Goal: Information Seeking & Learning: Check status

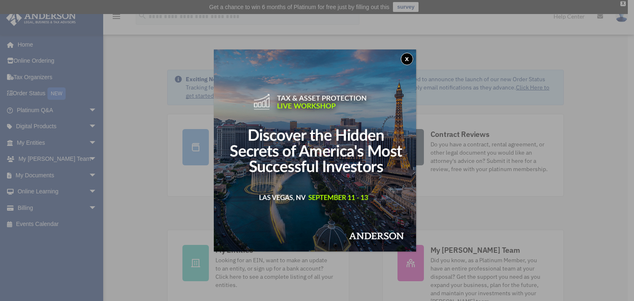
click at [408, 60] on button "x" at bounding box center [407, 59] width 12 height 12
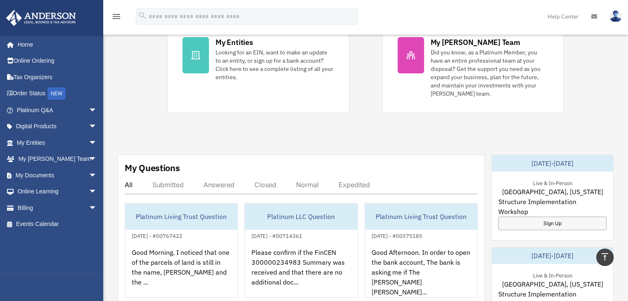
scroll to position [165, 0]
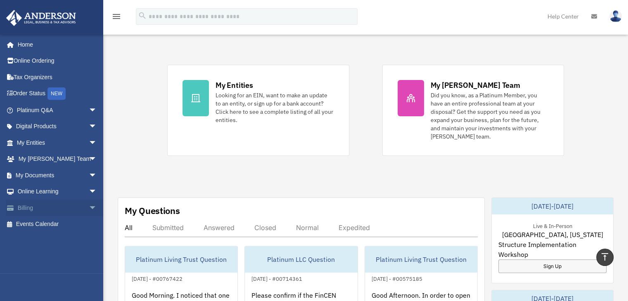
click at [34, 209] on link "Billing arrow_drop_down" at bounding box center [58, 208] width 104 height 17
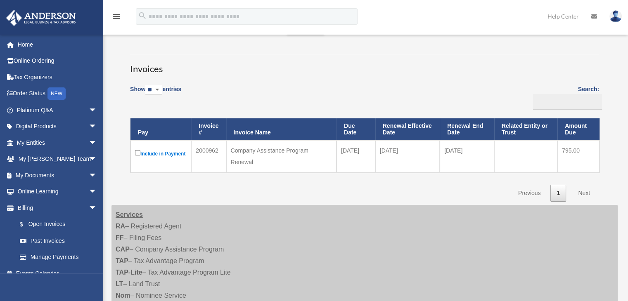
scroll to position [41, 0]
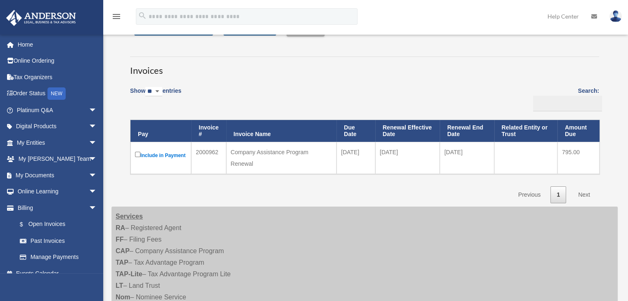
click at [240, 156] on div "Company Assistance Program Renewal" at bounding box center [281, 158] width 101 height 23
click at [29, 207] on link "Billing arrow_drop_down" at bounding box center [58, 208] width 104 height 17
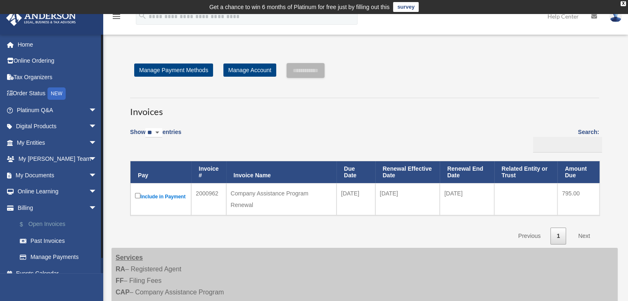
click at [64, 225] on link "$ Open Invoices" at bounding box center [61, 224] width 98 height 17
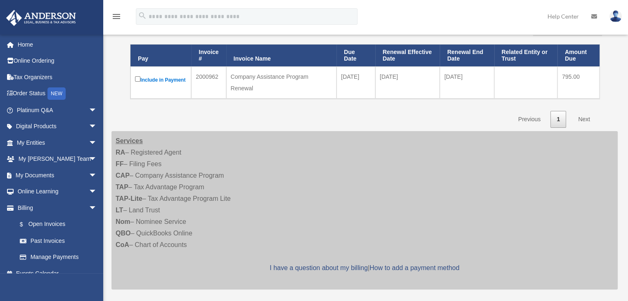
scroll to position [124, 0]
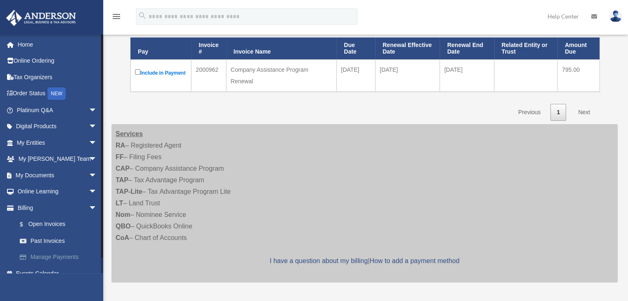
click at [68, 256] on link "Manage Payments" at bounding box center [61, 257] width 98 height 17
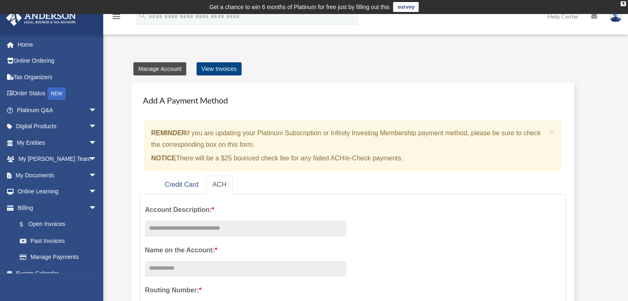
click at [157, 63] on link "Manage Account" at bounding box center [159, 68] width 53 height 13
click at [156, 65] on link "Manage Account" at bounding box center [159, 68] width 53 height 13
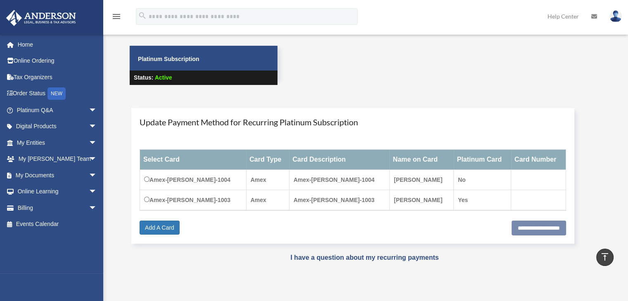
scroll to position [39, 0]
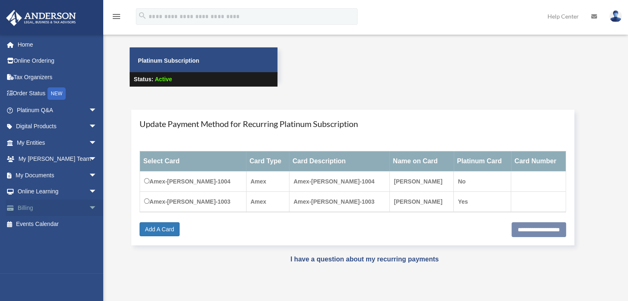
click at [44, 207] on link "Billing arrow_drop_down" at bounding box center [58, 208] width 104 height 17
click at [23, 207] on link "Billing arrow_drop_down" at bounding box center [58, 208] width 104 height 17
click at [29, 208] on link "Billing arrow_drop_down" at bounding box center [58, 208] width 104 height 17
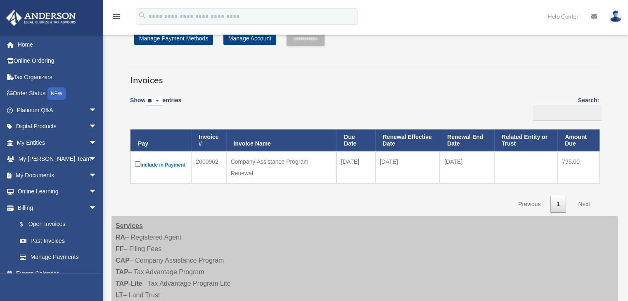
scroll to position [83, 0]
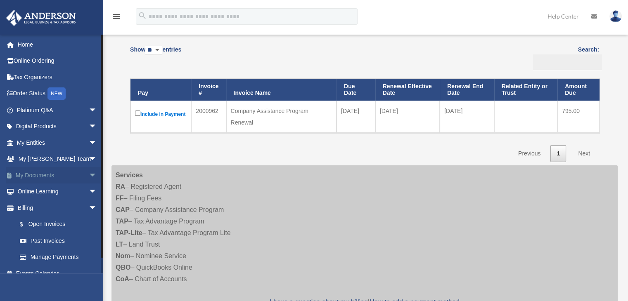
click at [89, 174] on span "arrow_drop_down" at bounding box center [97, 175] width 17 height 17
click at [89, 174] on span "arrow_drop_up" at bounding box center [97, 175] width 17 height 17
click at [35, 175] on link "My Documents arrow_drop_down" at bounding box center [58, 175] width 104 height 17
click at [89, 174] on span "arrow_drop_down" at bounding box center [97, 175] width 17 height 17
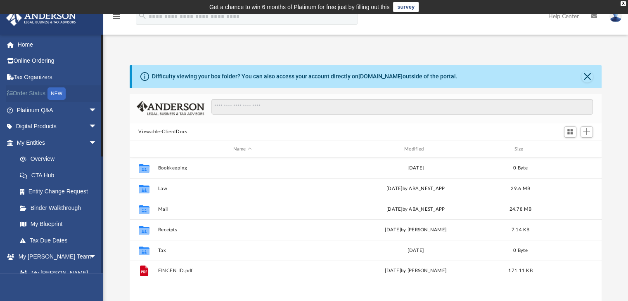
click at [32, 95] on link "Order Status NEW" at bounding box center [58, 93] width 104 height 17
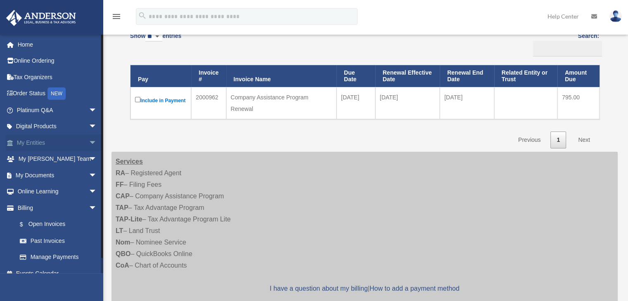
scroll to position [97, 0]
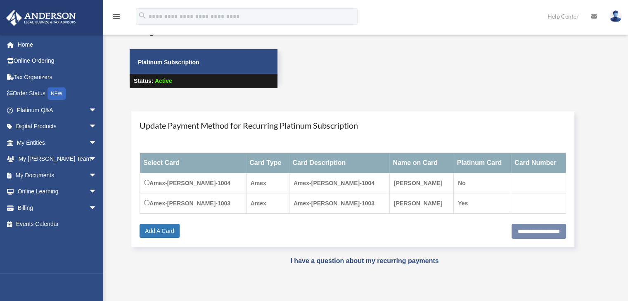
scroll to position [39, 0]
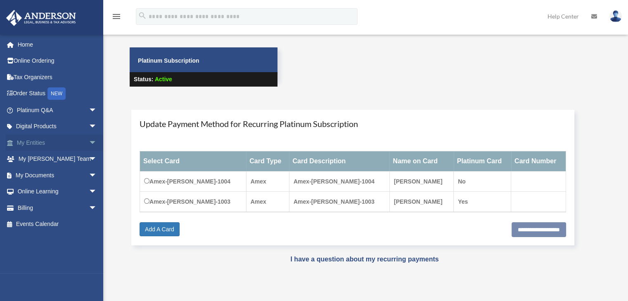
click at [89, 140] on span "arrow_drop_down" at bounding box center [97, 143] width 17 height 17
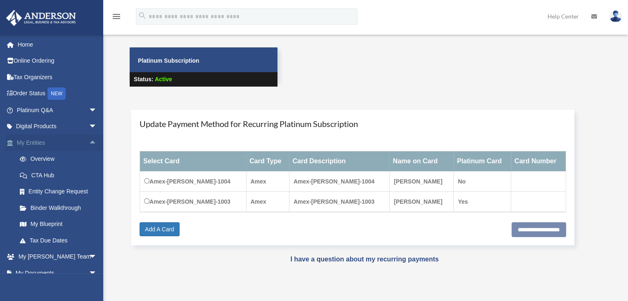
click at [89, 140] on span "arrow_drop_up" at bounding box center [97, 143] width 17 height 17
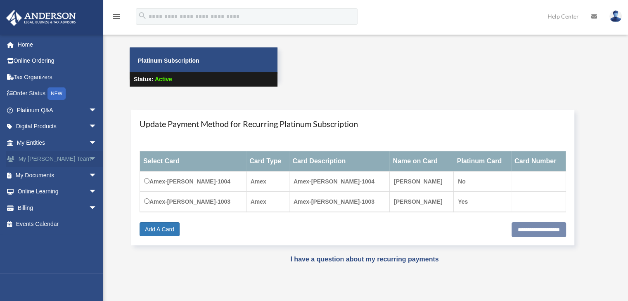
click at [89, 159] on span "arrow_drop_down" at bounding box center [97, 159] width 17 height 17
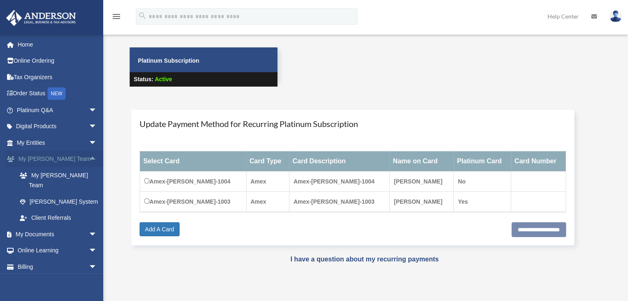
click at [89, 159] on span "arrow_drop_up" at bounding box center [97, 159] width 17 height 17
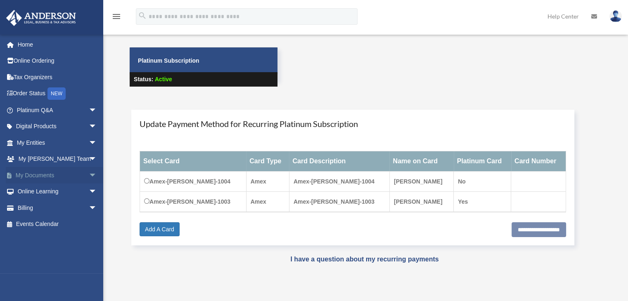
click at [89, 175] on span "arrow_drop_down" at bounding box center [97, 175] width 17 height 17
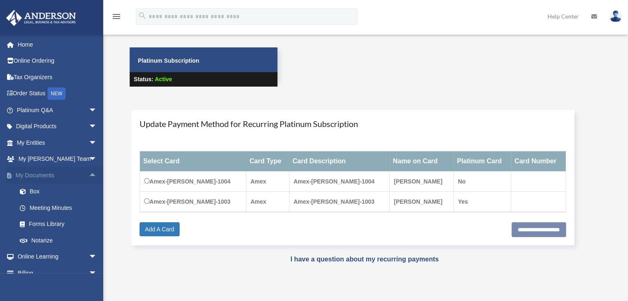
click at [89, 174] on span "arrow_drop_up" at bounding box center [97, 175] width 17 height 17
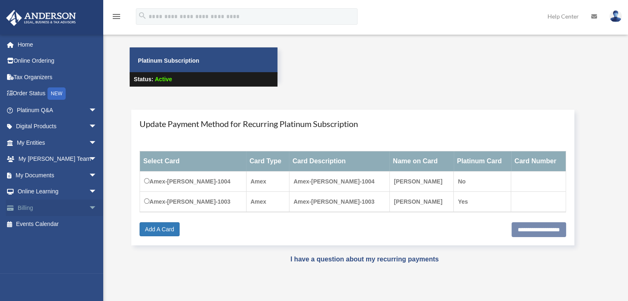
click at [50, 202] on link "Billing arrow_drop_down" at bounding box center [58, 208] width 104 height 17
click at [89, 203] on span "arrow_drop_down" at bounding box center [97, 208] width 17 height 17
click at [54, 238] on link "Past Invoices" at bounding box center [61, 241] width 98 height 17
click at [54, 240] on link "Past Invoices" at bounding box center [61, 241] width 98 height 17
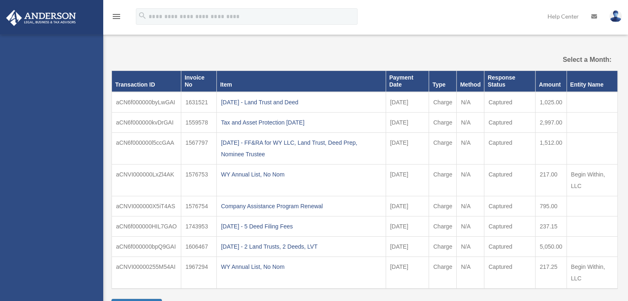
select select
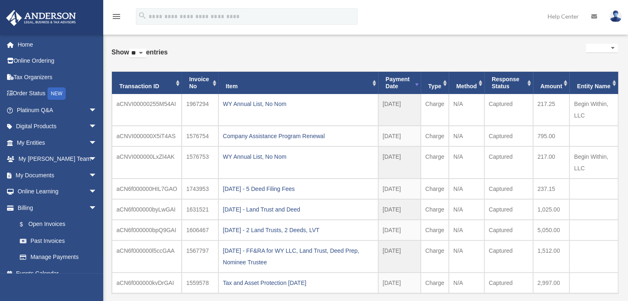
scroll to position [41, 0]
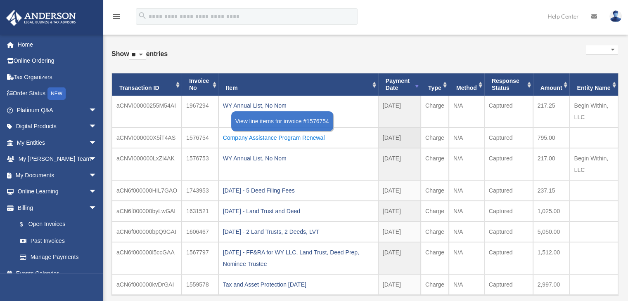
click at [309, 134] on div "Company Assistance Program Renewal" at bounding box center [298, 138] width 151 height 12
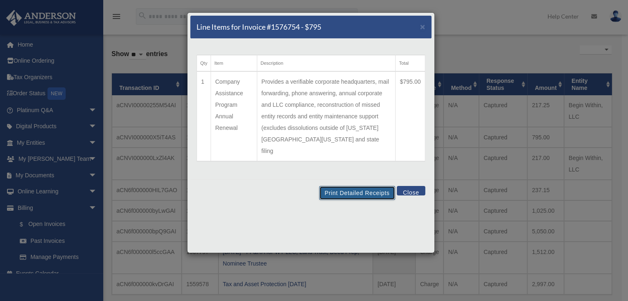
click at [342, 186] on button "Print Detailed Receipts" at bounding box center [357, 193] width 76 height 14
click at [423, 23] on span "×" at bounding box center [422, 26] width 5 height 9
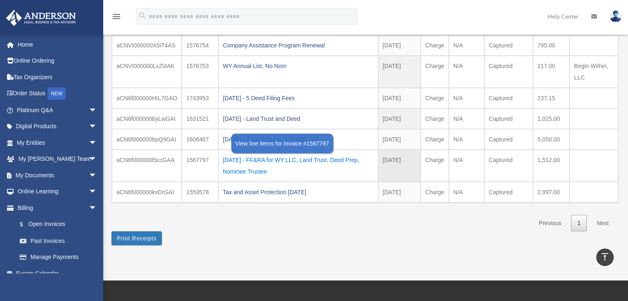
scroll to position [0, 0]
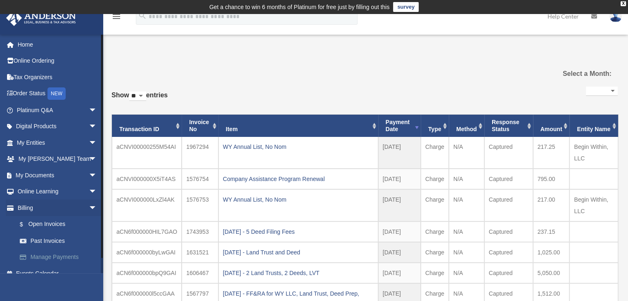
click at [43, 256] on link "Manage Payments" at bounding box center [61, 257] width 98 height 17
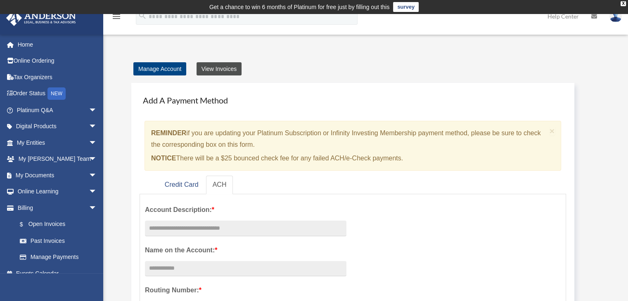
click at [220, 64] on link "View Invoices" at bounding box center [218, 68] width 45 height 13
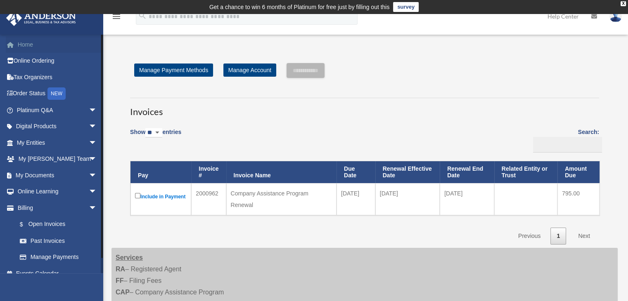
click at [21, 48] on link "Home" at bounding box center [58, 44] width 104 height 17
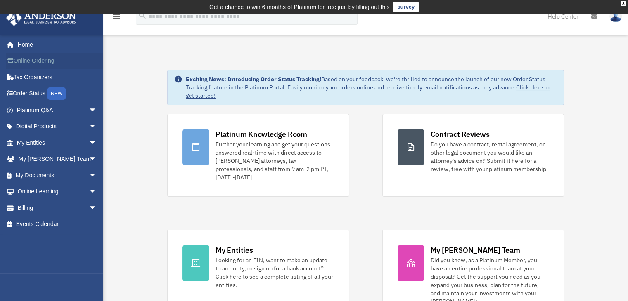
click at [46, 61] on link "Online Ordering" at bounding box center [58, 61] width 104 height 17
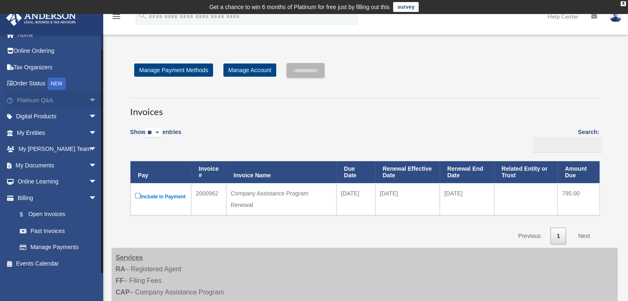
click at [40, 94] on link "Platinum Q&A arrow_drop_down" at bounding box center [58, 100] width 104 height 17
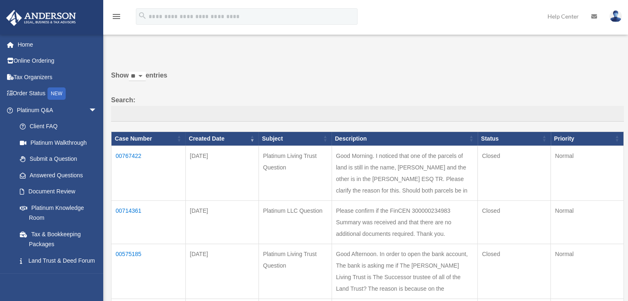
scroll to position [41, 0]
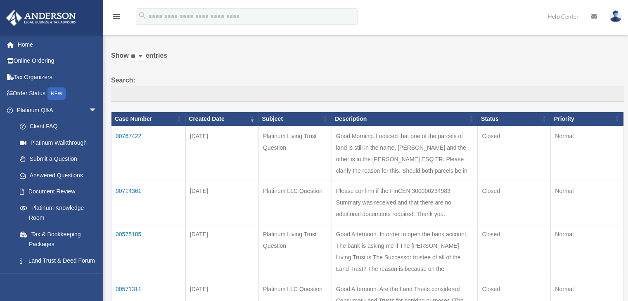
click at [416, 165] on td "Good Morning. I noticed that one of the parcels of land is still in the name, M…" at bounding box center [404, 153] width 146 height 55
click at [127, 134] on td "00767422" at bounding box center [148, 153] width 74 height 55
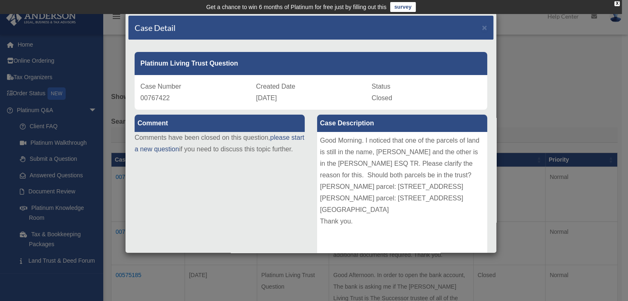
scroll to position [0, 0]
click at [482, 24] on span "×" at bounding box center [484, 27] width 5 height 9
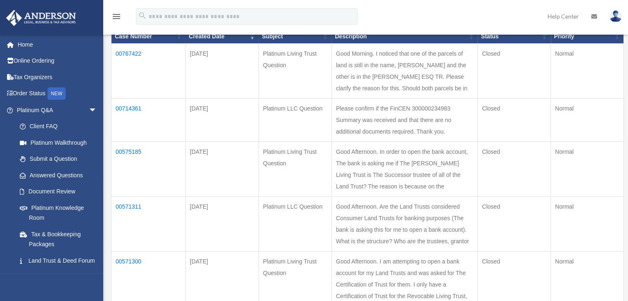
scroll to position [124, 0]
click at [443, 172] on td "Good Afternoon. In order to open the bank account, The bank is asking me if The…" at bounding box center [404, 169] width 146 height 55
click at [132, 151] on td "00575185" at bounding box center [148, 169] width 74 height 55
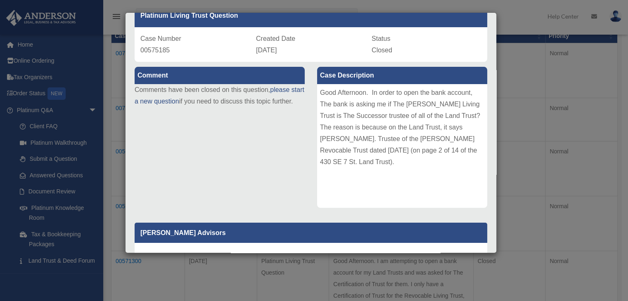
scroll to position [0, 0]
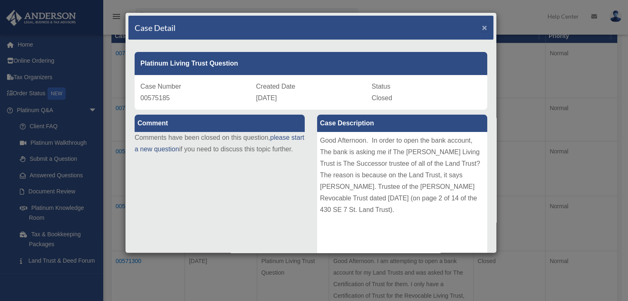
click at [482, 24] on span "×" at bounding box center [484, 27] width 5 height 9
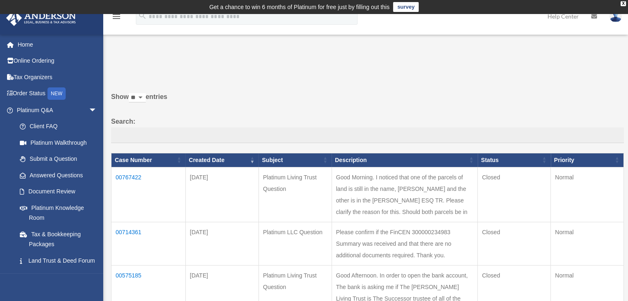
click at [566, 16] on link "Help Center" at bounding box center [563, 16] width 44 height 33
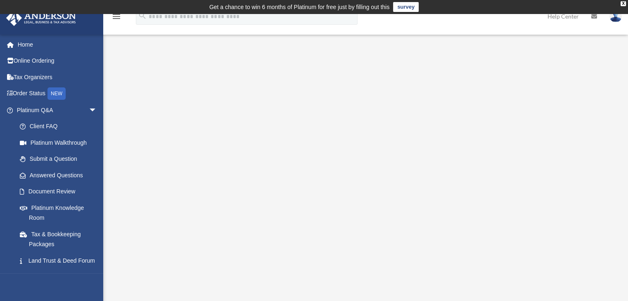
click at [615, 18] on img at bounding box center [615, 16] width 12 height 12
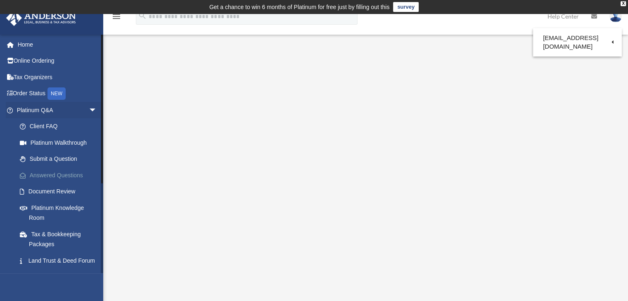
click at [53, 171] on link "Answered Questions" at bounding box center [61, 175] width 98 height 17
